Goal: Information Seeking & Learning: Learn about a topic

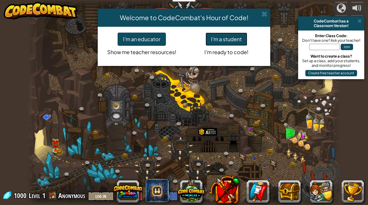
click at [213, 37] on button "I'm a student" at bounding box center [226, 38] width 42 height 13
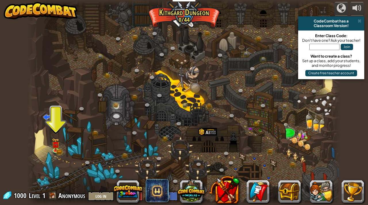
click at [222, 39] on div at bounding box center [183, 102] width 313 height 205
click at [53, 148] on img at bounding box center [56, 140] width 8 height 17
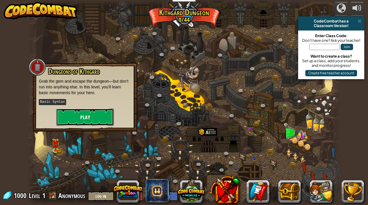
click at [86, 111] on button "Play" at bounding box center [84, 116] width 57 height 17
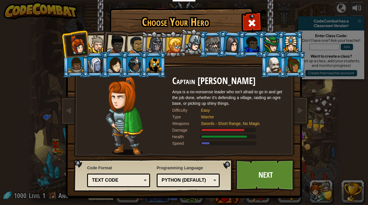
click at [99, 45] on div at bounding box center [97, 44] width 18 height 18
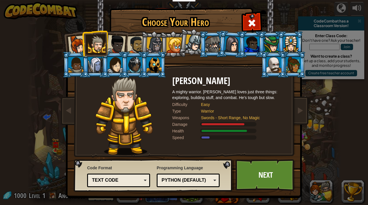
click at [77, 45] on div at bounding box center [77, 44] width 19 height 19
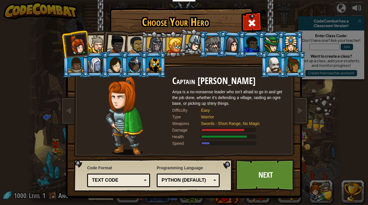
click at [133, 42] on div at bounding box center [136, 45] width 18 height 18
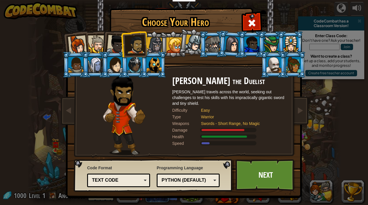
click at [109, 43] on div at bounding box center [116, 44] width 19 height 19
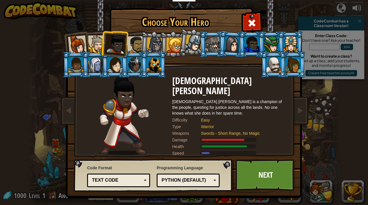
click at [99, 43] on div at bounding box center [97, 44] width 18 height 18
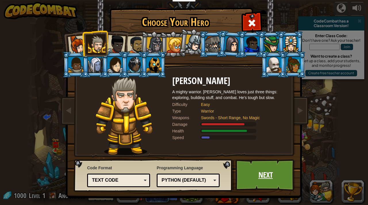
click at [277, 169] on link "Next" at bounding box center [265, 175] width 60 height 32
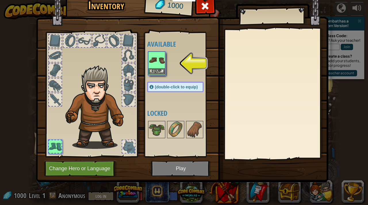
click at [151, 68] on img at bounding box center [157, 60] width 16 height 16
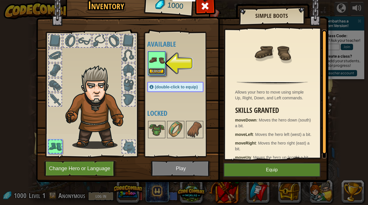
click at [159, 72] on button "Equip" at bounding box center [157, 71] width 16 height 6
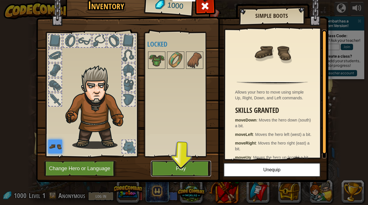
click at [170, 170] on button "Play" at bounding box center [181, 168] width 60 height 16
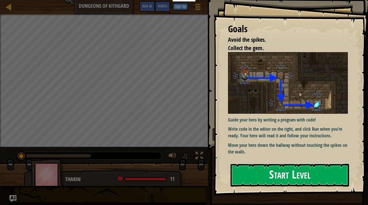
click at [309, 178] on button "Start Level" at bounding box center [289, 174] width 118 height 23
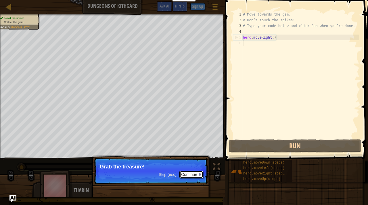
click at [193, 174] on button "Continue" at bounding box center [191, 173] width 24 height 7
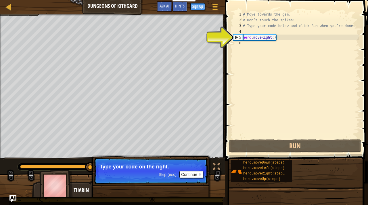
click at [265, 36] on div "# Move towards the gem. # Don’t touch the spikes! # Type your code below and cl…" at bounding box center [301, 80] width 118 height 138
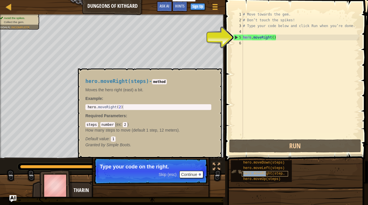
click at [267, 172] on span "hero.moveRight(steps)" at bounding box center [264, 173] width 43 height 4
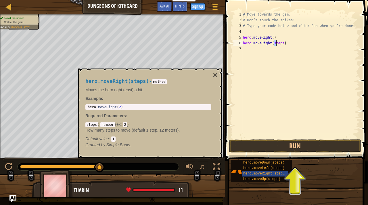
drag, startPoint x: 274, startPoint y: 44, endPoint x: 280, endPoint y: 45, distance: 5.5
click at [280, 45] on div "# Move towards the gem. # Don’t touch the spikes! # Type your code below and cl…" at bounding box center [301, 80] width 118 height 138
click at [297, 147] on button "Run" at bounding box center [295, 145] width 132 height 13
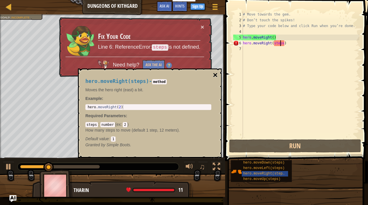
click at [215, 73] on button "×" at bounding box center [215, 75] width 5 height 8
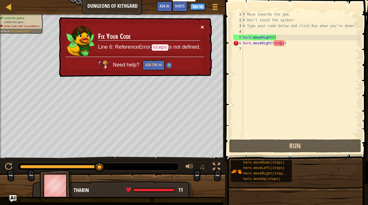
click at [203, 29] on button "×" at bounding box center [203, 28] width 4 height 6
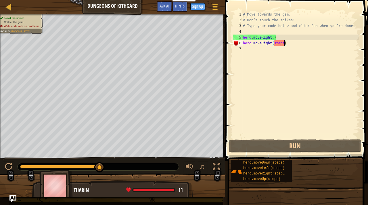
click at [283, 42] on div "# Move towards the gem. # Don’t touch the spikes! # Type your code below and cl…" at bounding box center [301, 80] width 118 height 138
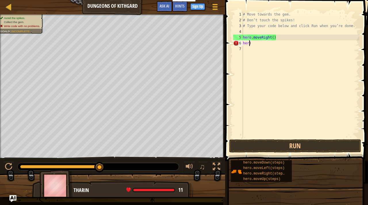
type textarea ")"
click at [274, 78] on div "# Move towards the gem. # Don’t touch the spikes! # Type your code below and cl…" at bounding box center [301, 80] width 118 height 138
click at [253, 45] on div "# Move towards the gem. # Don’t touch the spikes! # Type your code below and cl…" at bounding box center [301, 80] width 118 height 138
type textarea ")"
click at [288, 136] on div "# Move towards the gem. # Don’t touch the spikes! # Type your code below and cl…" at bounding box center [301, 80] width 118 height 138
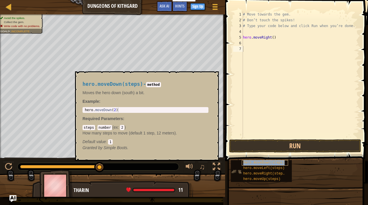
click at [287, 161] on div "hero.moveDown(steps)" at bounding box center [265, 162] width 46 height 5
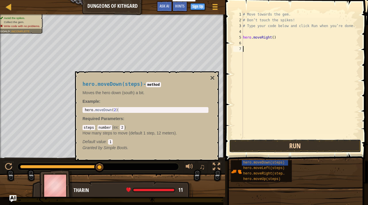
click at [289, 145] on button "Run" at bounding box center [295, 145] width 132 height 13
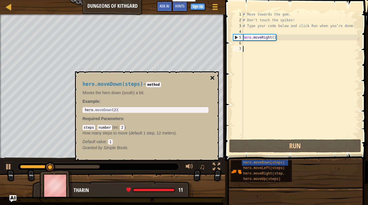
click at [212, 79] on button "×" at bounding box center [212, 78] width 5 height 8
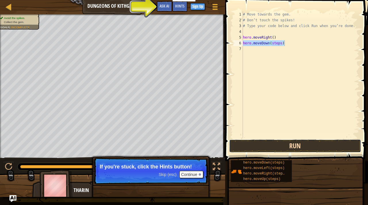
click at [259, 146] on button "Run" at bounding box center [295, 145] width 132 height 13
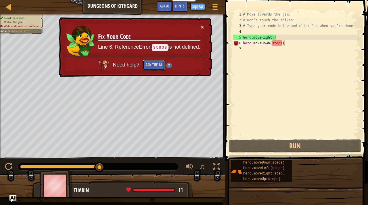
click at [153, 66] on button "Ask the AI" at bounding box center [153, 65] width 22 height 11
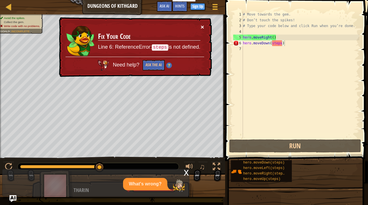
click at [203, 26] on button "×" at bounding box center [203, 28] width 4 height 6
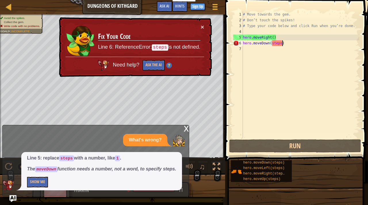
click at [282, 44] on div "# Move towards the gem. # Don’t touch the spikes! # Type your code below and cl…" at bounding box center [301, 80] width 118 height 138
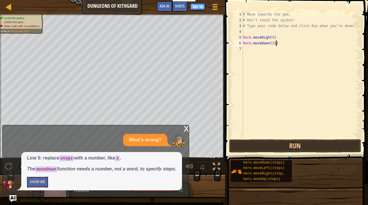
scroll to position [3, 2]
type textarea "hero.moveDown(2)"
click at [265, 144] on button "Run" at bounding box center [295, 145] width 132 height 13
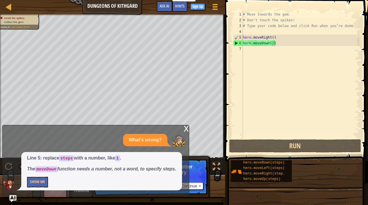
click at [185, 130] on div "x" at bounding box center [186, 128] width 5 height 6
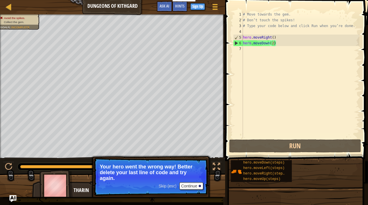
scroll to position [3, 0]
click at [258, 52] on div "# Move towards the gem. # Don’t touch the spikes! # Type your code below and cl…" at bounding box center [301, 80] width 118 height 138
